Goal: Information Seeking & Learning: Learn about a topic

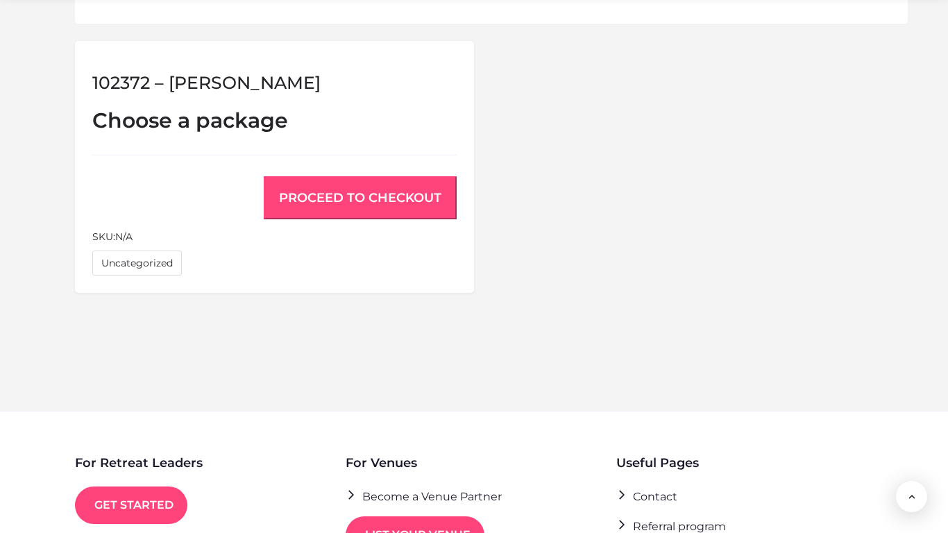
scroll to position [1151, 0]
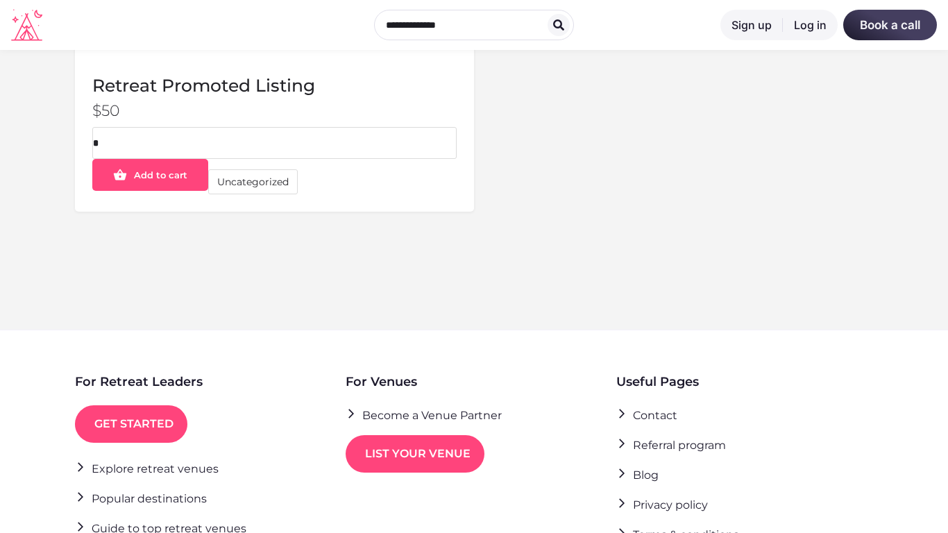
scroll to position [617, 0]
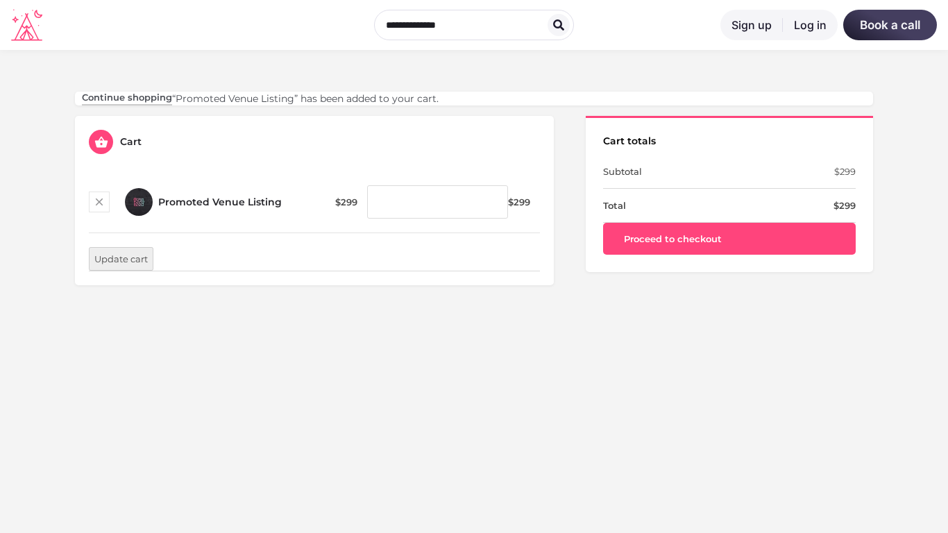
scroll to position [408, 0]
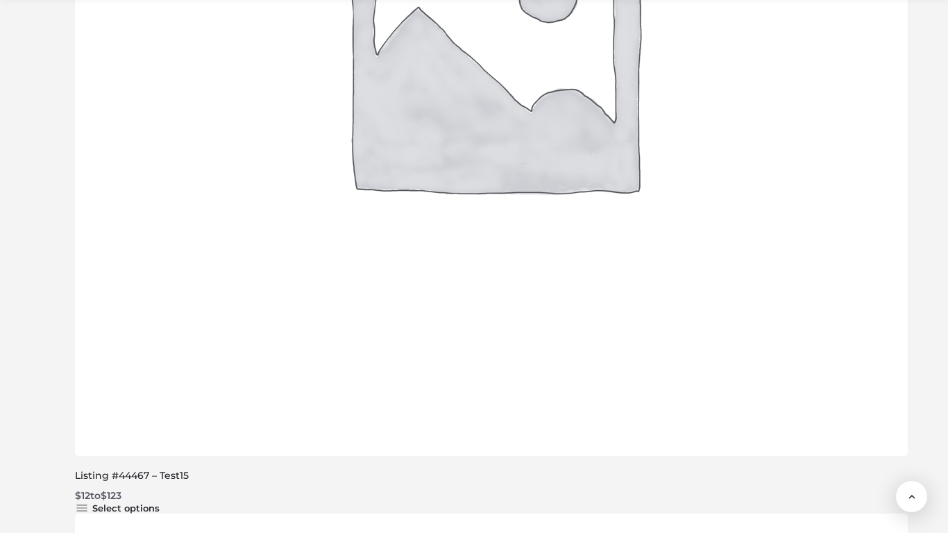
scroll to position [1912, 0]
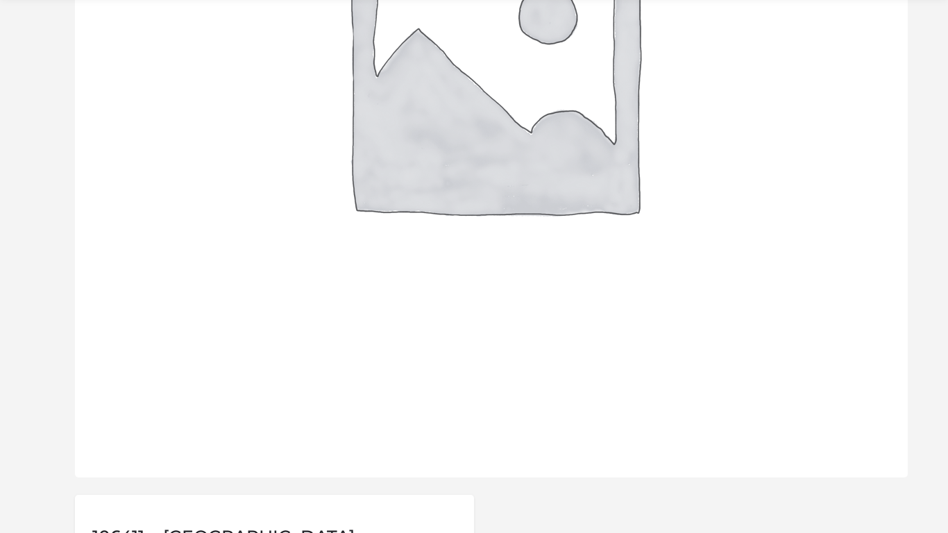
scroll to position [1151, 0]
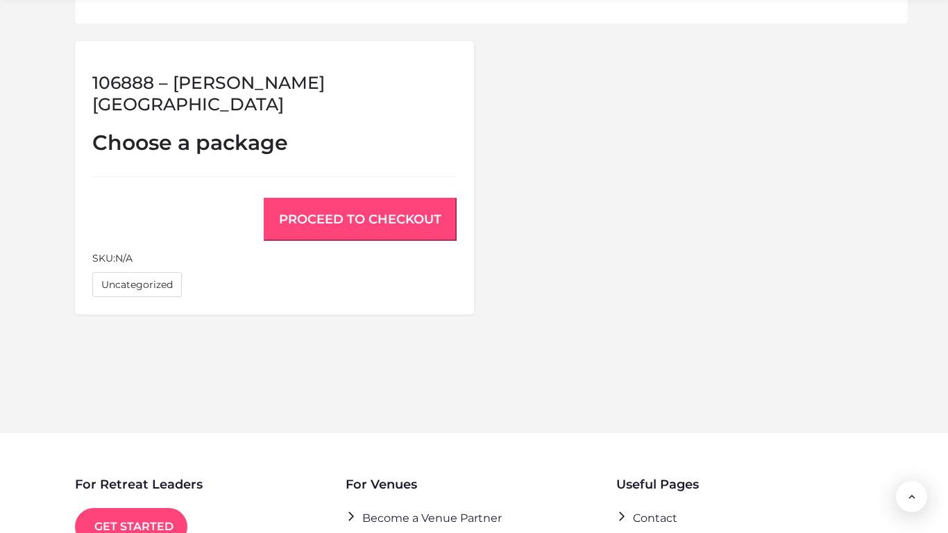
scroll to position [1151, 0]
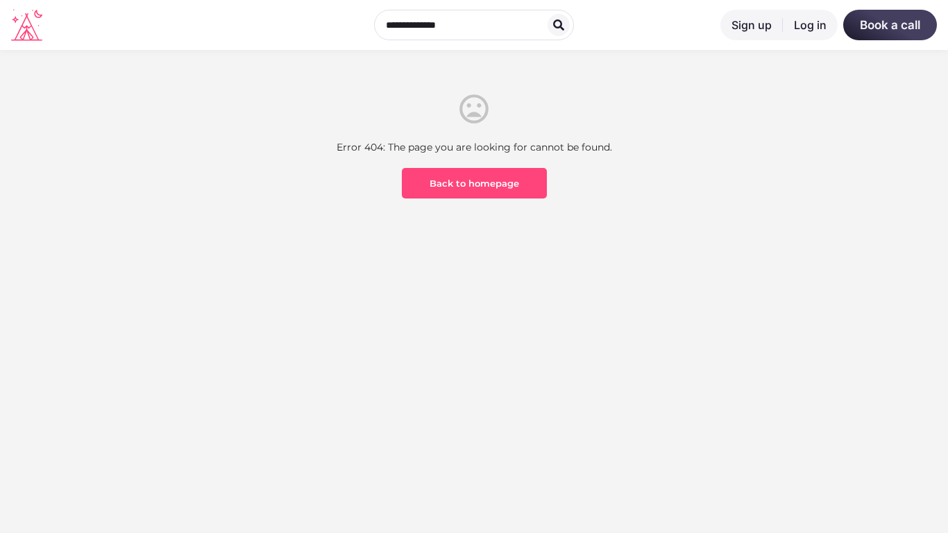
scroll to position [408, 0]
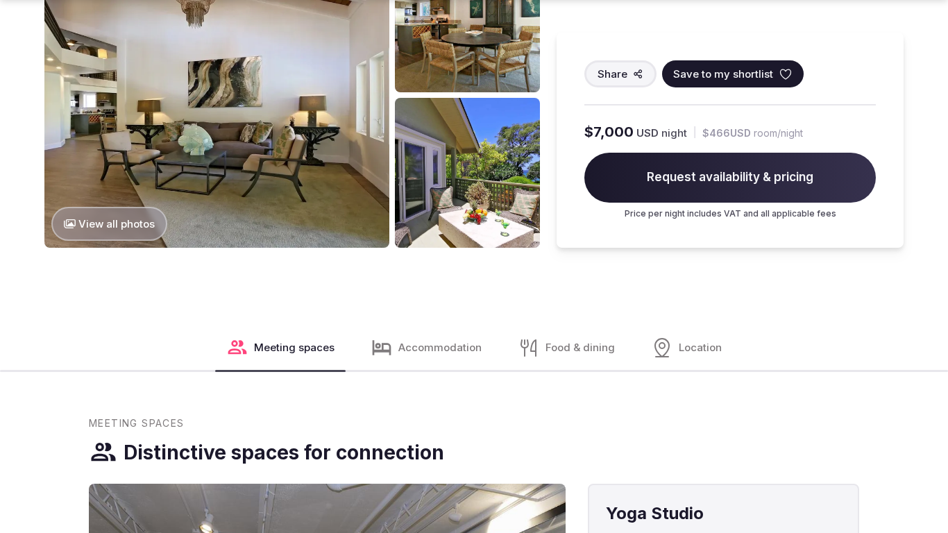
scroll to position [1470, 0]
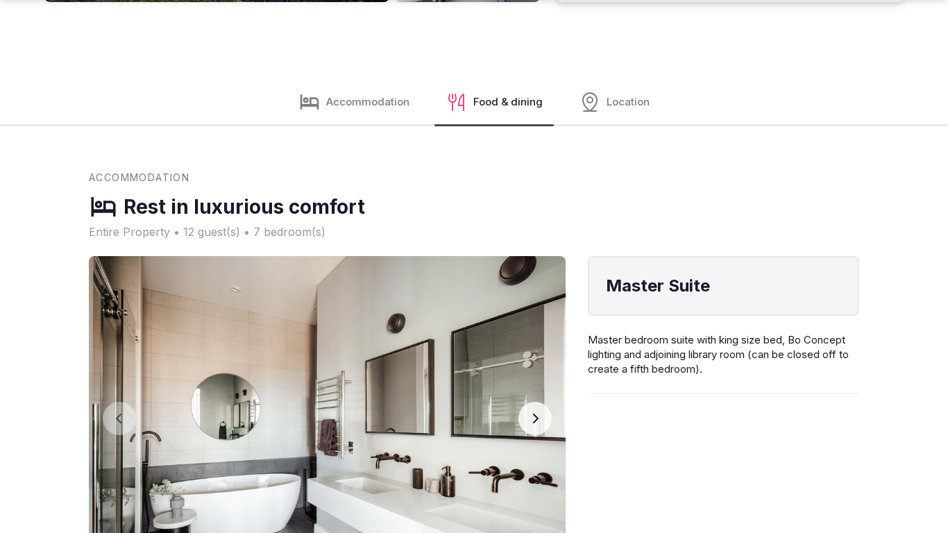
scroll to position [1974, 0]
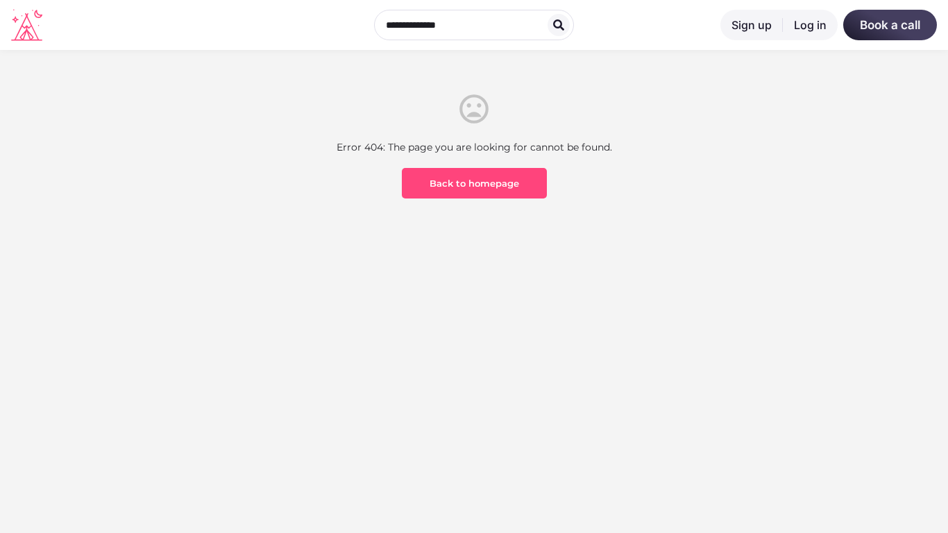
scroll to position [408, 0]
